Goal: Check status

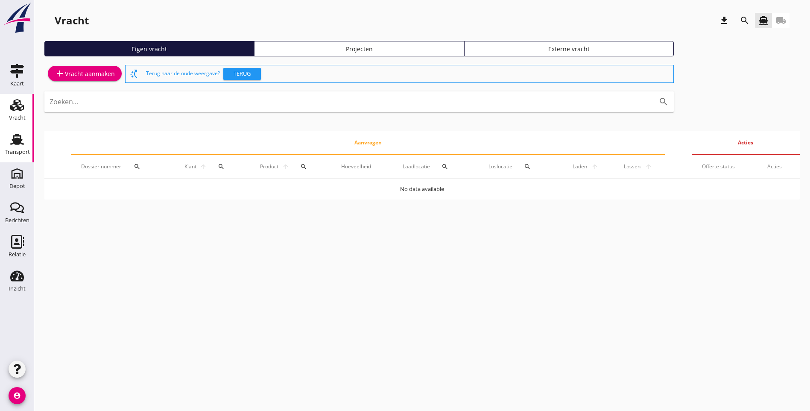
click at [23, 143] on icon "Transport" at bounding box center [17, 139] width 14 height 14
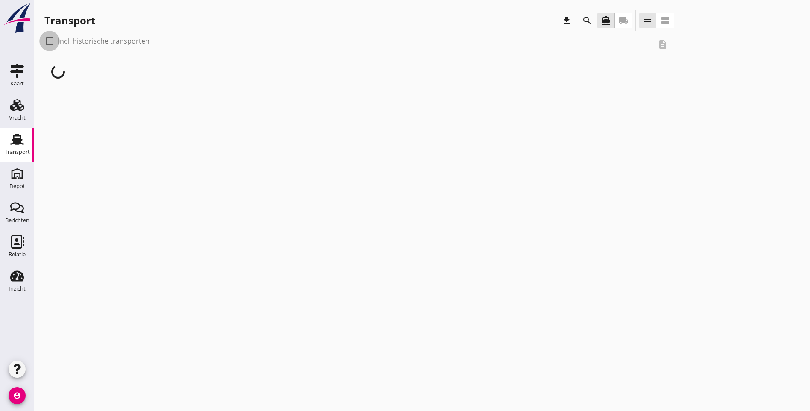
click at [51, 40] on div at bounding box center [49, 41] width 15 height 15
checkbox input "true"
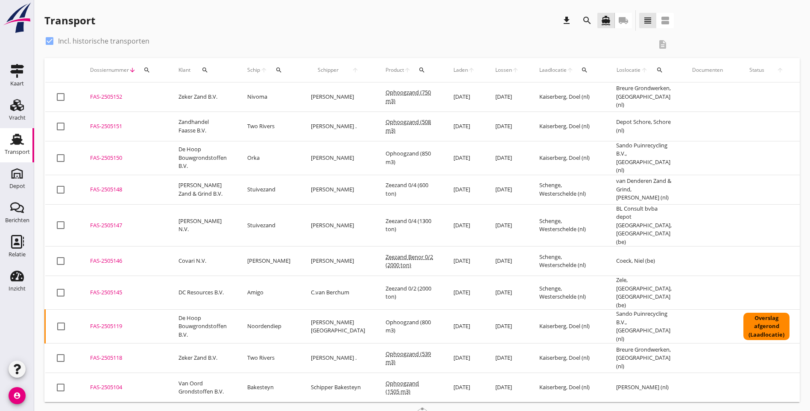
click at [418, 70] on icon "search" at bounding box center [421, 70] width 7 height 7
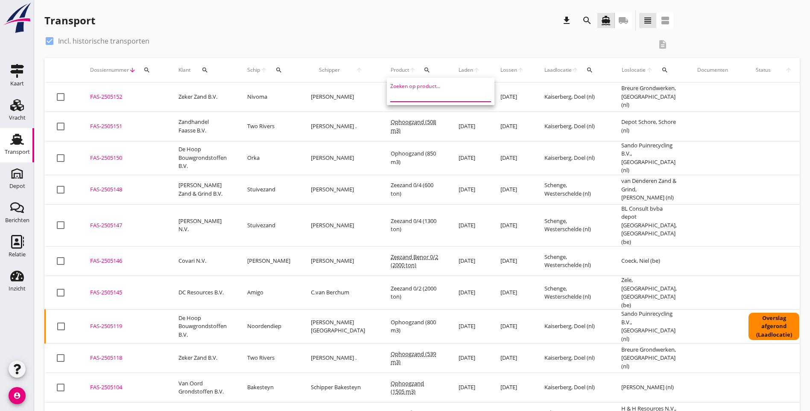
click at [408, 93] on input "Zoeken op product..." at bounding box center [434, 95] width 89 height 14
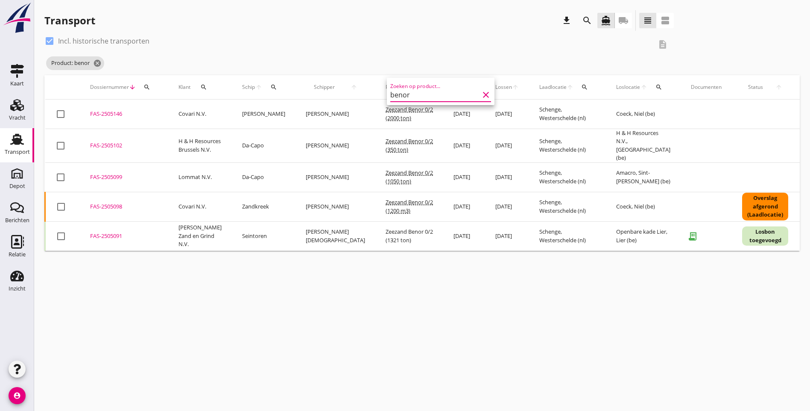
type input "benor"
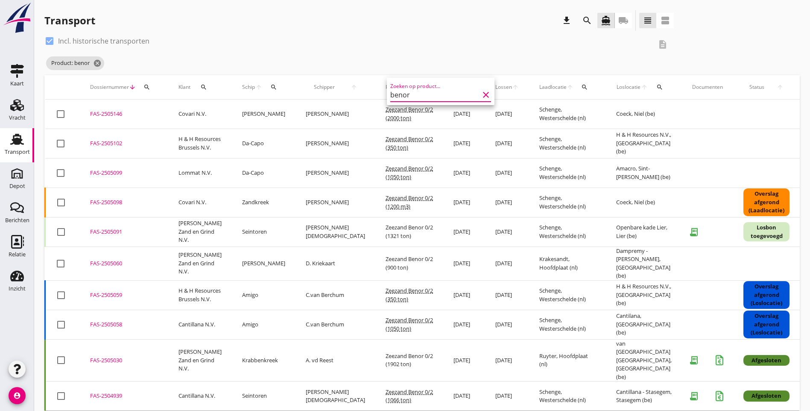
click at [335, 73] on div "check_box Incl. historische transporten description Product: benor cancel" at bounding box center [358, 54] width 629 height 41
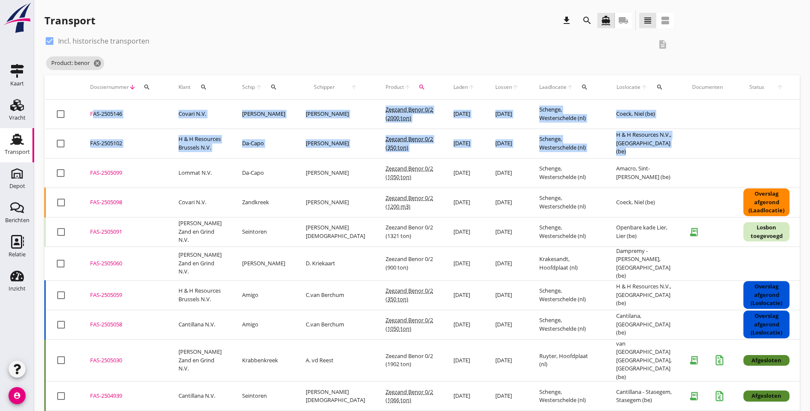
drag, startPoint x: 638, startPoint y: 147, endPoint x: 88, endPoint y: 113, distance: 551.5
click at [88, 113] on tbody "check_box_outline_blank FAS-2505146 upload_file Drop hier uw bestand om het aan…" at bounding box center [476, 404] width 862 height 610
copy tbody "FAS-2505146 upload_file Drop hier uw bestand om het aan het dossier toe te voeg…"
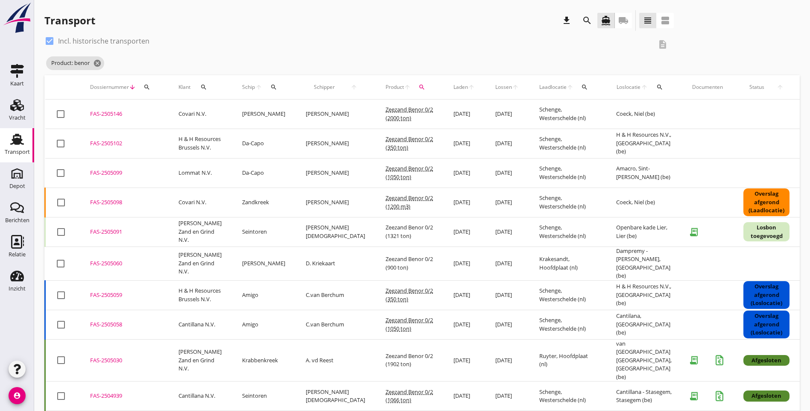
click at [601, 29] on div "Transport download search directions_boat local_shipping view_headline view_age…" at bounding box center [421, 22] width 755 height 24
click at [97, 64] on icon "cancel" at bounding box center [97, 63] width 9 height 9
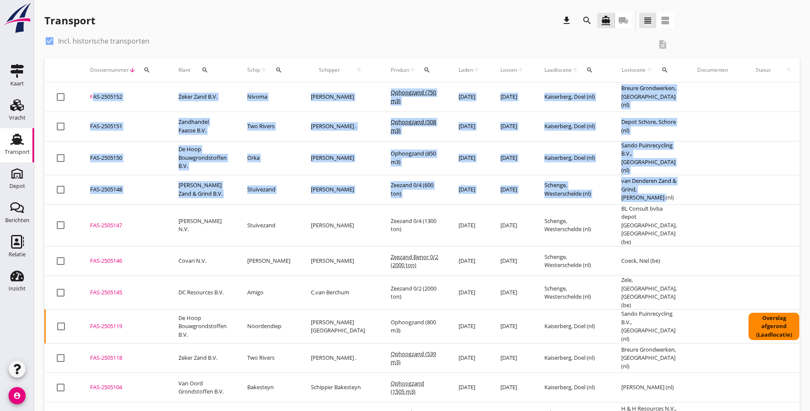
drag, startPoint x: 651, startPoint y: 190, endPoint x: 85, endPoint y: 91, distance: 573.9
click at [85, 91] on tbody "check_box_outline_blank FAS-2505152 upload_file Drop hier uw bestand om het aan…" at bounding box center [481, 399] width 872 height 635
copy tbody "FAS-2505152 upload_file Drop hier uw bestand om het aan het dossier toe te voeg…"
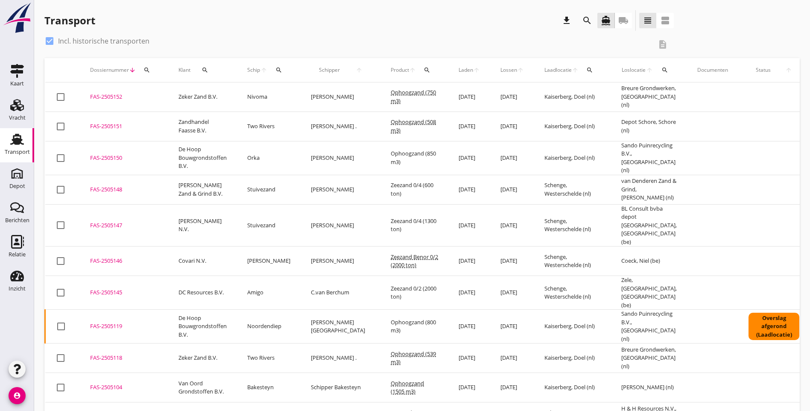
click at [256, 39] on div "check_box Incl. historische transporten" at bounding box center [347, 41] width 607 height 14
